Goal: Transaction & Acquisition: Download file/media

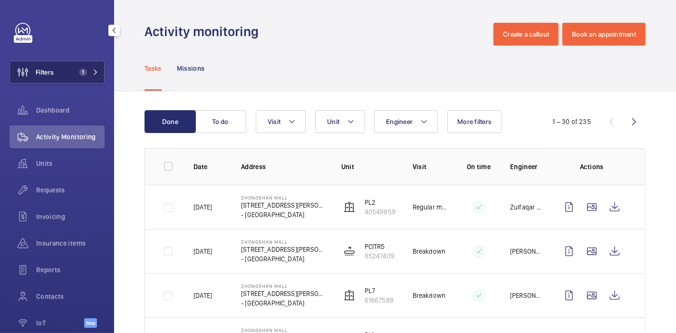
click at [70, 74] on button "Filters 1" at bounding box center [57, 72] width 95 height 23
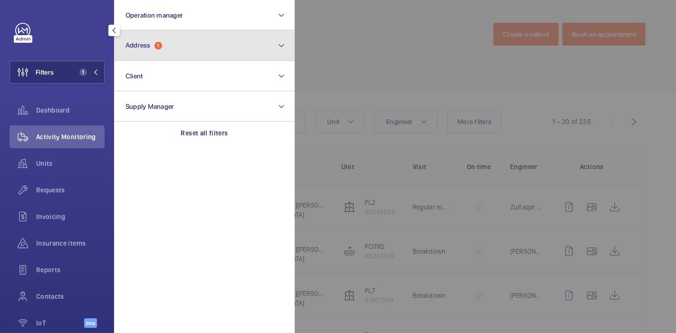
click at [220, 54] on button "Address 1" at bounding box center [204, 45] width 181 height 30
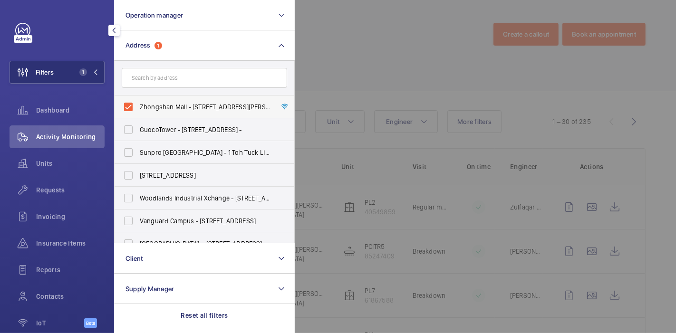
click at [164, 107] on span "Zhongshan Mall - [STREET_ADDRESS][PERSON_NAME] -" at bounding box center [205, 107] width 131 height 10
click at [138, 107] on input "Zhongshan Mall - [STREET_ADDRESS][PERSON_NAME] -" at bounding box center [128, 106] width 19 height 19
checkbox input "false"
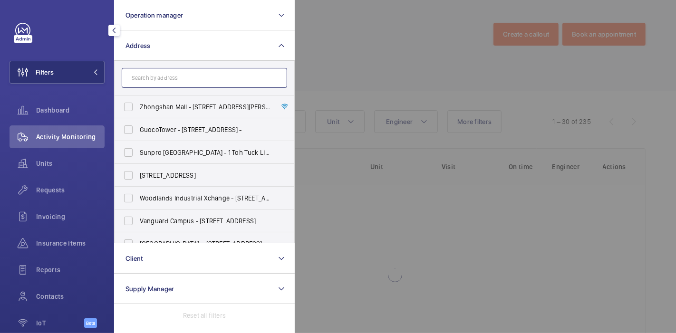
click at [179, 81] on input "text" at bounding box center [204, 78] width 165 height 20
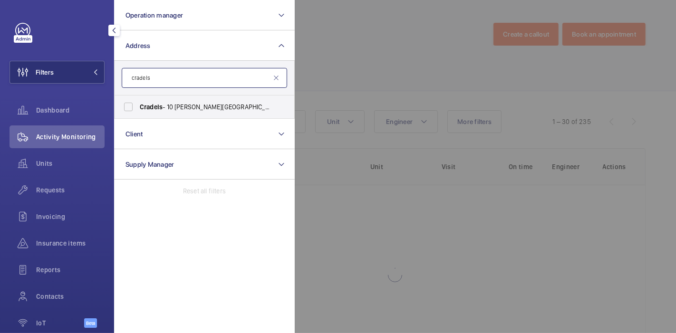
type input "cradels"
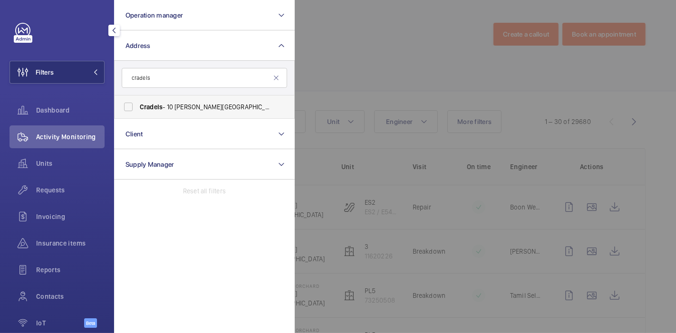
click at [193, 111] on span "Cradels - 10 [PERSON_NAME][GEOGRAPHIC_DATA]" at bounding box center [205, 107] width 131 height 10
click at [138, 111] on input "Cradels - 10 [PERSON_NAME][GEOGRAPHIC_DATA]" at bounding box center [128, 106] width 19 height 19
checkbox input "true"
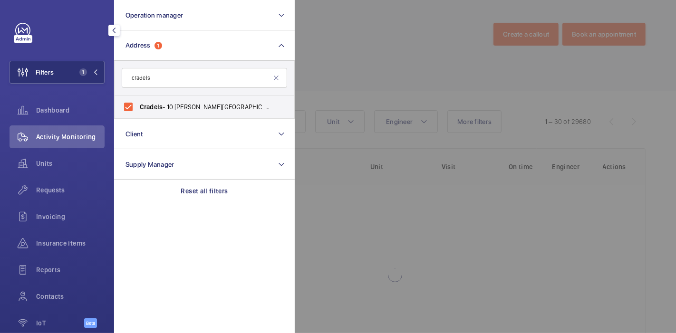
click at [376, 71] on div at bounding box center [633, 166] width 676 height 333
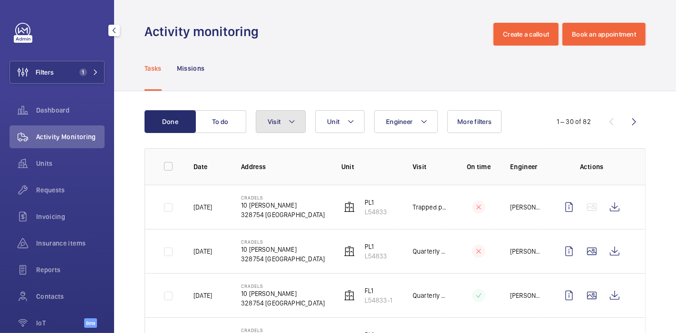
click at [300, 125] on button "Visit" at bounding box center [281, 121] width 50 height 23
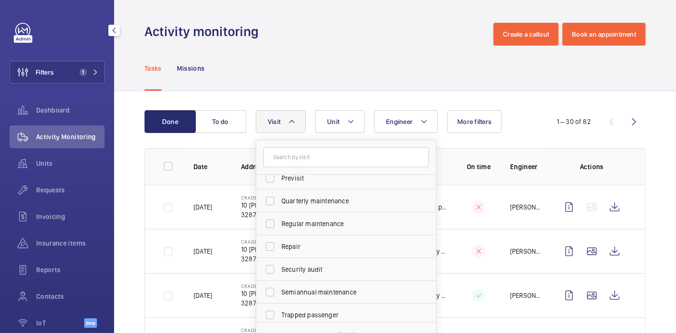
scroll to position [149, 0]
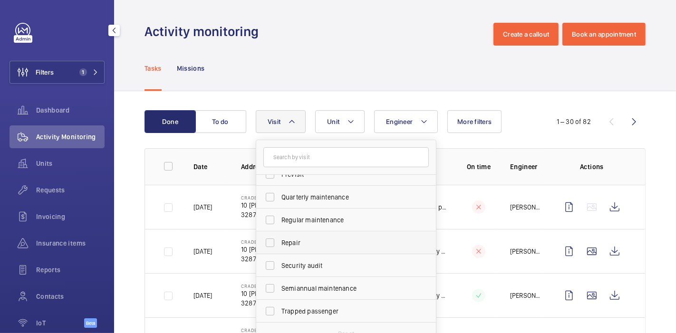
click at [274, 241] on label "Repair" at bounding box center [338, 243] width 165 height 23
click at [274, 241] on input "Repair" at bounding box center [270, 242] width 19 height 19
checkbox input "true"
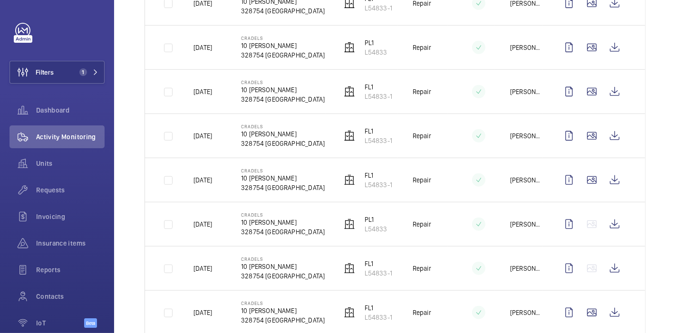
scroll to position [690, 0]
click at [613, 138] on wm-front-icon-button at bounding box center [614, 136] width 23 height 23
click at [610, 129] on wm-front-icon-button at bounding box center [614, 136] width 23 height 23
click at [603, 90] on wm-front-icon-button at bounding box center [614, 92] width 23 height 23
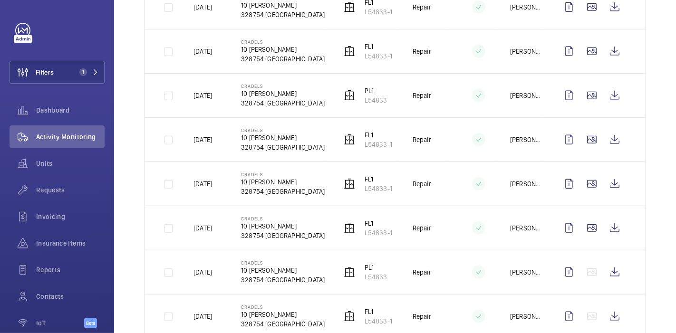
scroll to position [641, 0]
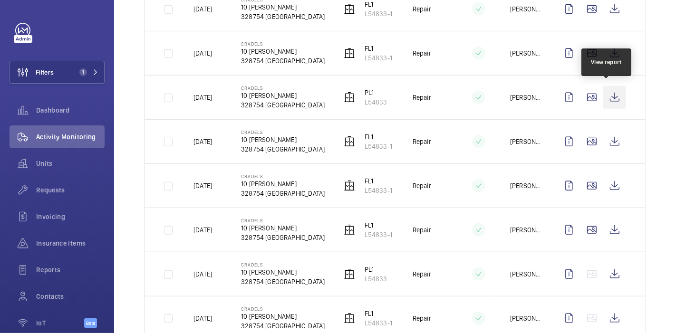
click at [608, 96] on wm-front-icon-button at bounding box center [614, 97] width 23 height 23
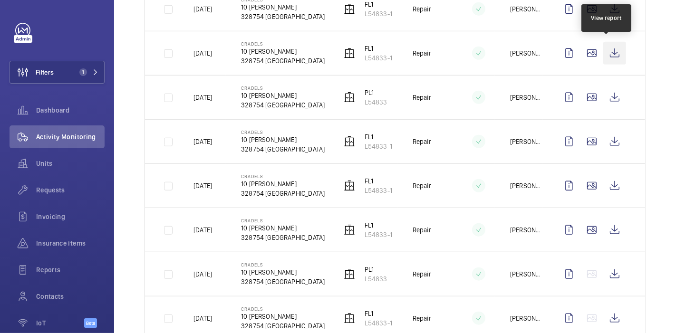
click at [603, 49] on wm-front-icon-button at bounding box center [614, 53] width 23 height 23
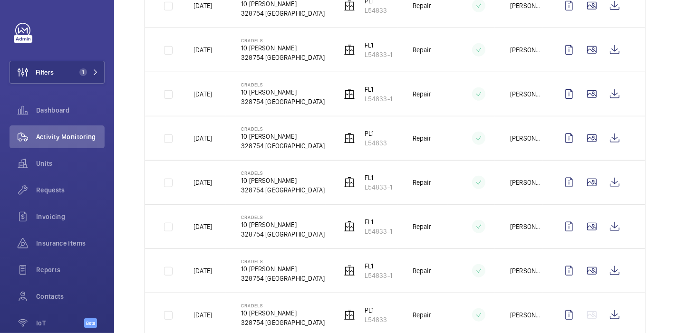
scroll to position [599, 0]
drag, startPoint x: 561, startPoint y: 70, endPoint x: 605, endPoint y: 91, distance: 48.7
click at [605, 91] on td at bounding box center [594, 94] width 103 height 44
click at [605, 91] on wm-front-icon-button at bounding box center [614, 94] width 23 height 23
click at [603, 3] on wm-front-icon-button at bounding box center [614, 6] width 23 height 23
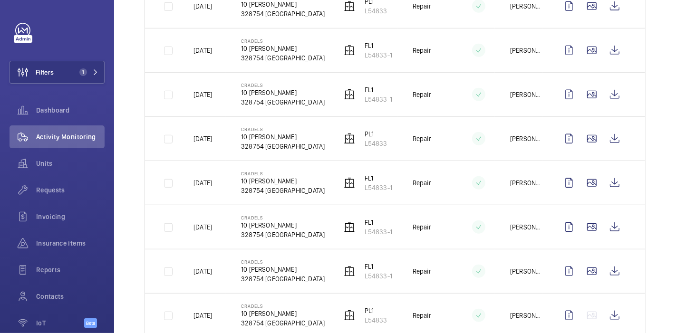
scroll to position [520, 0]
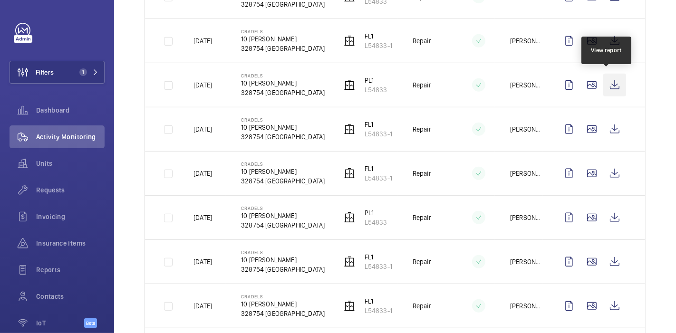
click at [606, 79] on wm-front-icon-button at bounding box center [614, 85] width 23 height 23
